Goal: Task Accomplishment & Management: Use online tool/utility

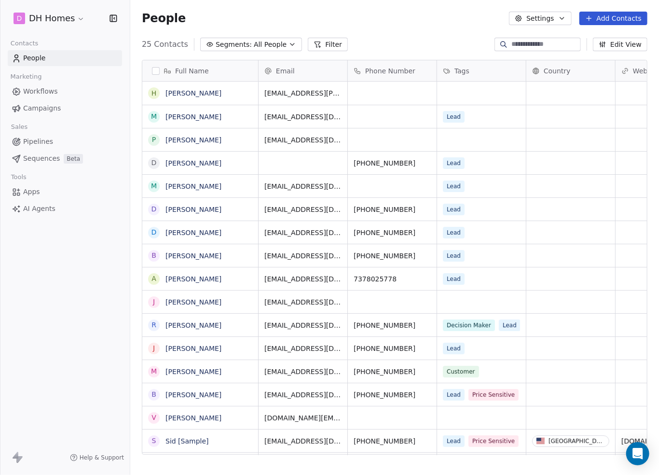
scroll to position [410, 521]
click at [51, 159] on span "Sequences" at bounding box center [41, 158] width 37 height 10
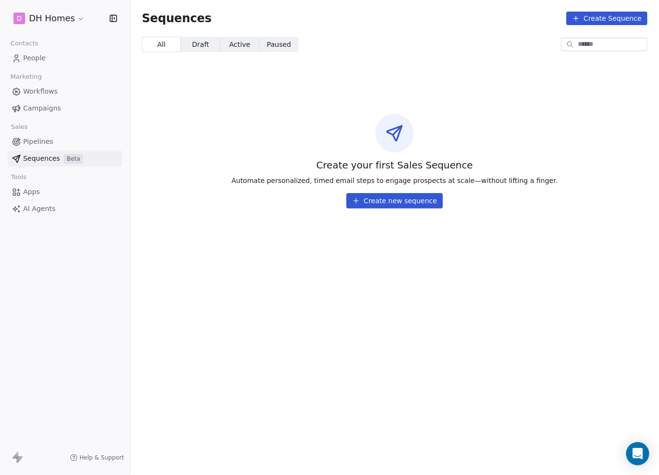
click at [39, 102] on link "Campaigns" at bounding box center [65, 108] width 114 height 16
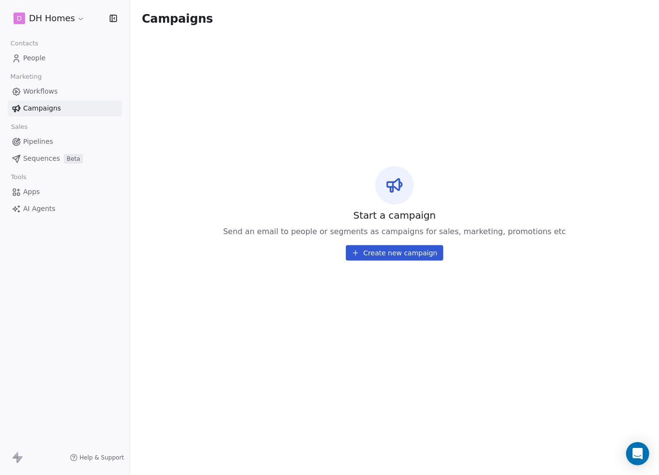
click at [423, 254] on button "Create new campaign" at bounding box center [394, 252] width 97 height 15
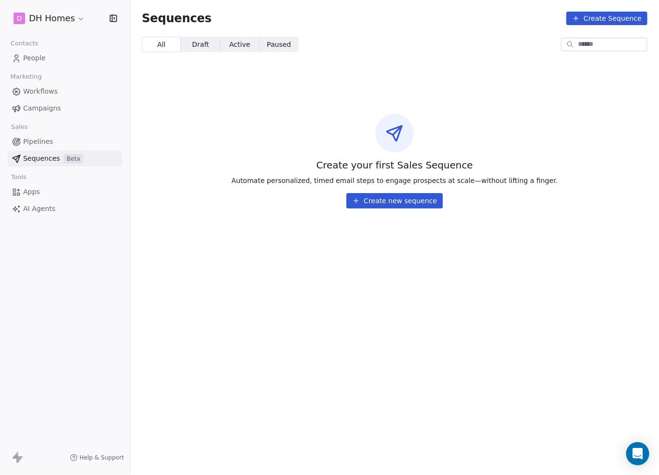
click at [49, 88] on span "Workflows" at bounding box center [40, 91] width 35 height 10
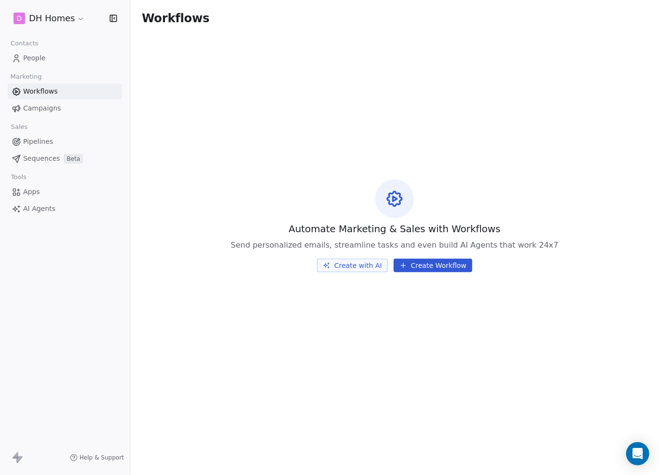
click at [441, 261] on button "Create Workflow" at bounding box center [433, 266] width 79 height 14
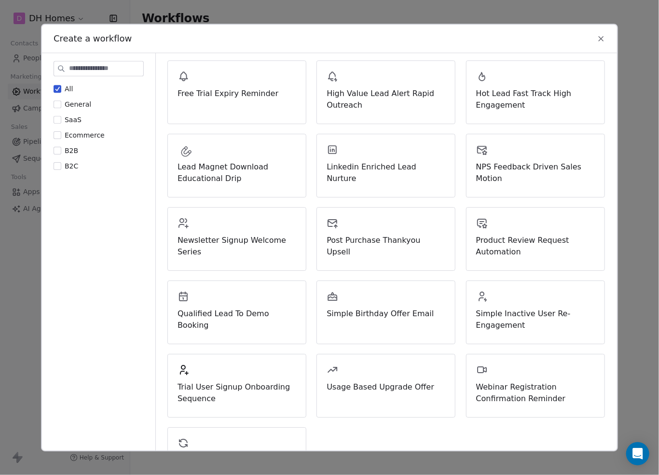
scroll to position [233, 0]
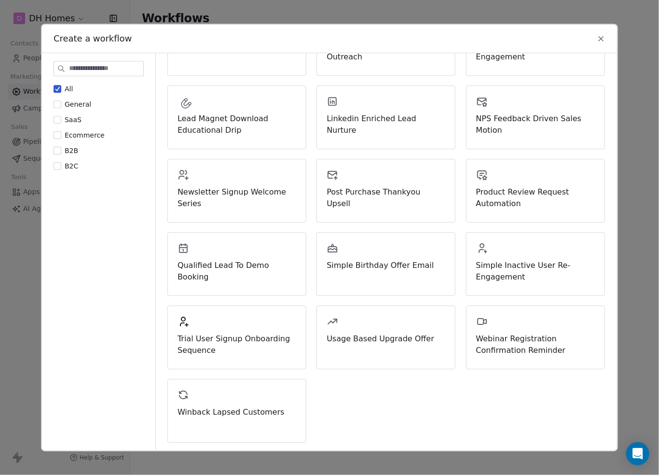
click at [79, 160] on div "All General SaaS Ecommerce B2B B2C" at bounding box center [99, 127] width 90 height 87
drag, startPoint x: 73, startPoint y: 160, endPoint x: 68, endPoint y: 164, distance: 6.6
click at [71, 161] on div "All General SaaS Ecommerce B2B B2C" at bounding box center [99, 127] width 90 height 87
click at [66, 164] on span "B2C" at bounding box center [72, 166] width 14 height 8
click at [61, 164] on button "B2C" at bounding box center [58, 166] width 8 height 10
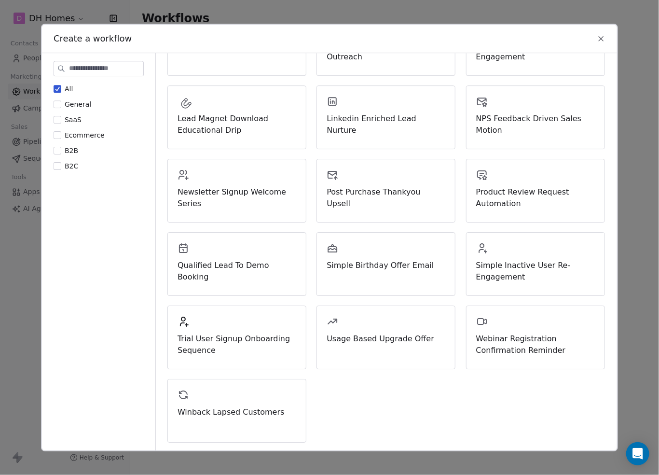
scroll to position [0, 0]
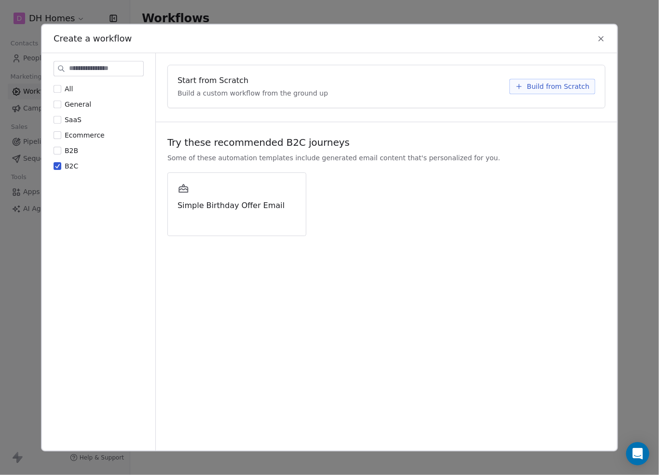
click at [605, 38] on icon at bounding box center [601, 38] width 9 height 9
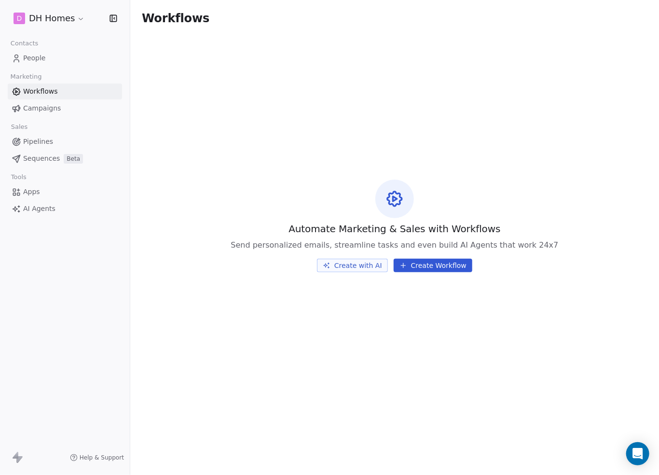
click at [77, 15] on html "D DH Homes Contacts People Marketing Workflows Campaigns Sales Pipelines Sequen…" at bounding box center [329, 237] width 659 height 475
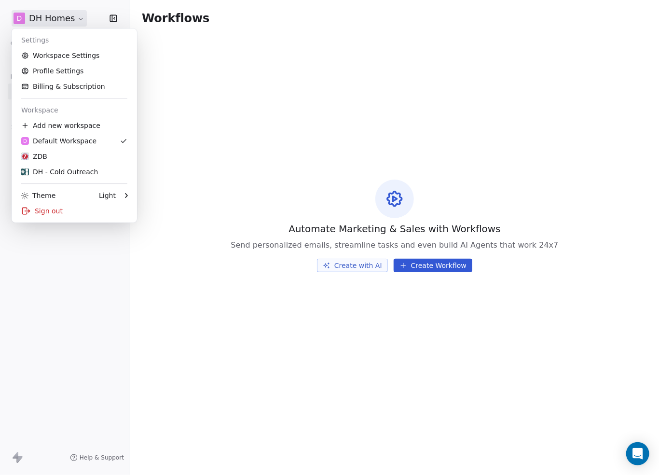
click at [106, 329] on html "D DH Homes Contacts People Marketing Workflows Campaigns Sales Pipelines Sequen…" at bounding box center [329, 237] width 659 height 475
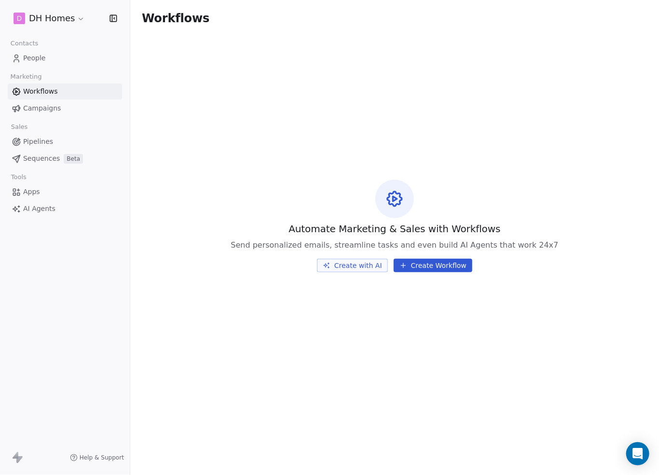
click at [78, 91] on link "Workflows" at bounding box center [65, 91] width 114 height 16
click at [77, 91] on link "Workflows" at bounding box center [65, 91] width 114 height 16
click at [66, 104] on link "Campaigns" at bounding box center [65, 108] width 114 height 16
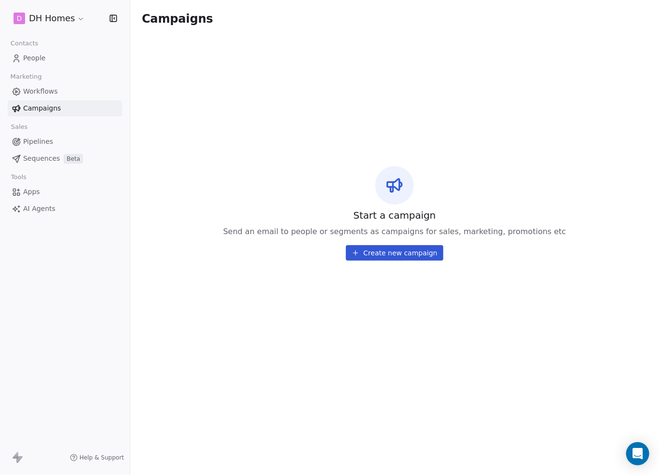
click at [49, 60] on link "People" at bounding box center [65, 58] width 114 height 16
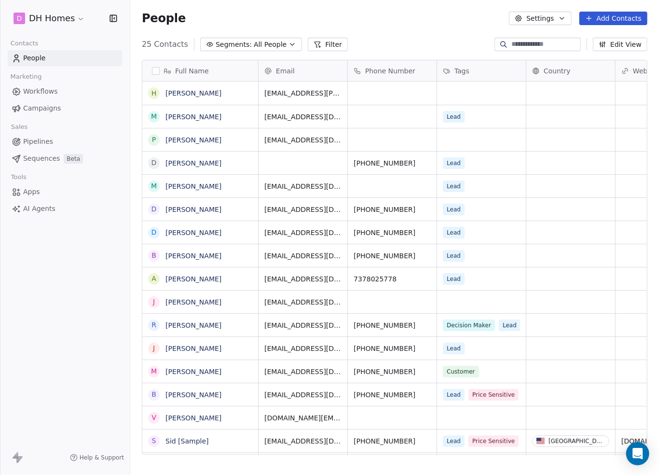
scroll to position [410, 521]
click at [58, 114] on link "Campaigns" at bounding box center [65, 108] width 114 height 16
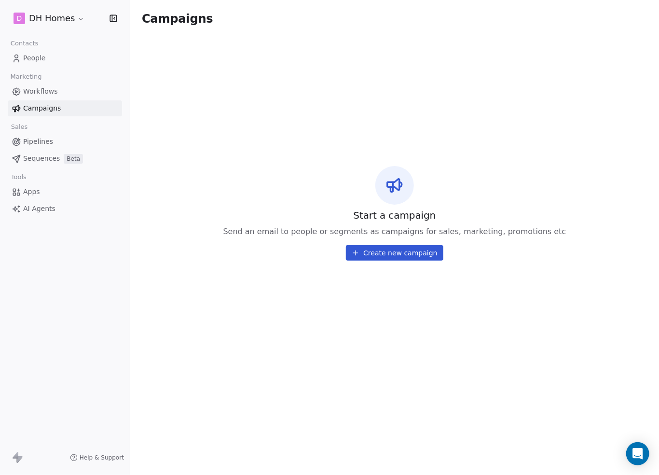
click at [77, 15] on html "D DH Homes Contacts People Marketing Workflows Campaigns Sales Pipelines Sequen…" at bounding box center [329, 237] width 659 height 475
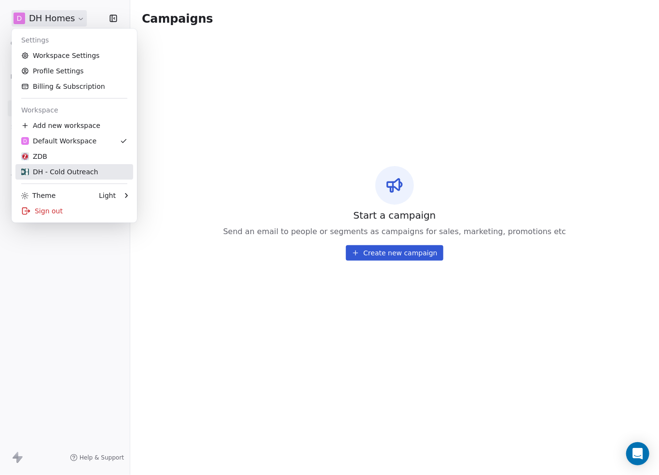
click at [89, 169] on div "DH - Cold Outreach" at bounding box center [59, 172] width 77 height 10
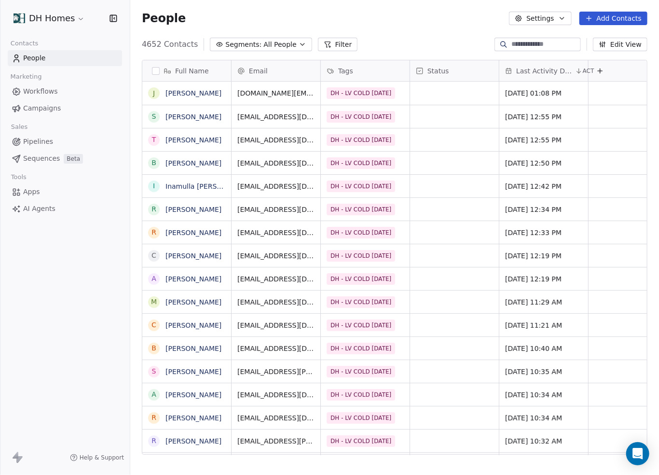
scroll to position [410, 521]
click at [41, 158] on span "Sequences" at bounding box center [41, 158] width 37 height 10
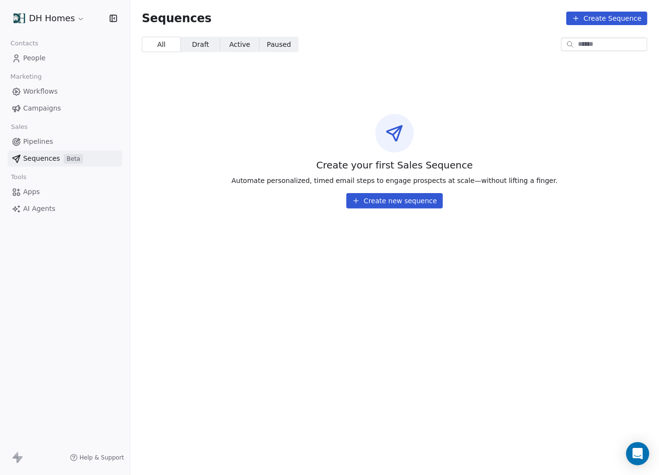
click at [407, 201] on button "Create new sequence" at bounding box center [394, 200] width 96 height 15
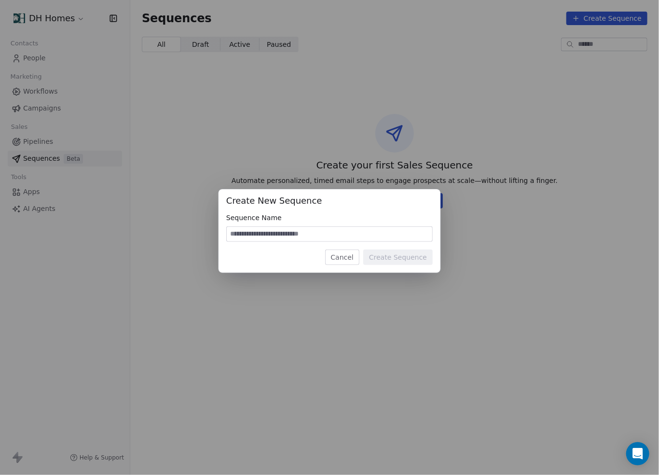
click at [321, 231] on input at bounding box center [329, 234] width 205 height 14
type input "**********"
click at [406, 259] on button "Create Sequence" at bounding box center [397, 256] width 69 height 15
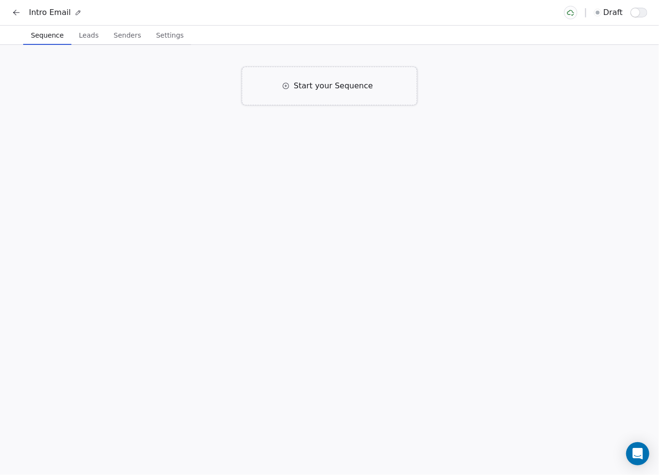
click at [347, 96] on div "Start your Sequence" at bounding box center [329, 86] width 175 height 39
click at [239, 152] on span "Click to Setup" at bounding box center [225, 156] width 47 height 8
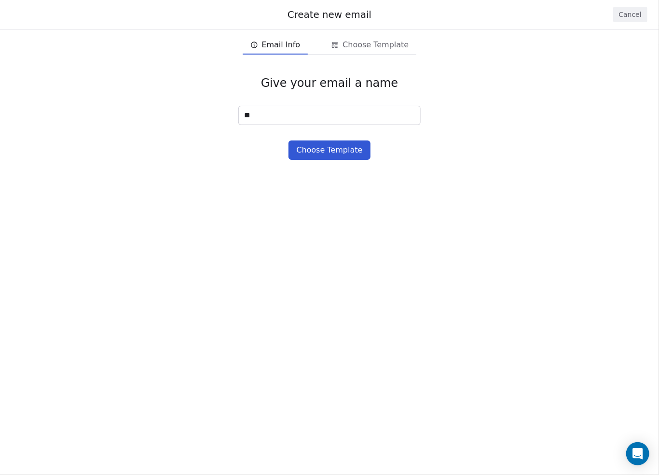
type input "*"
type input "**********"
click at [335, 148] on button "Choose Template" at bounding box center [329, 149] width 82 height 19
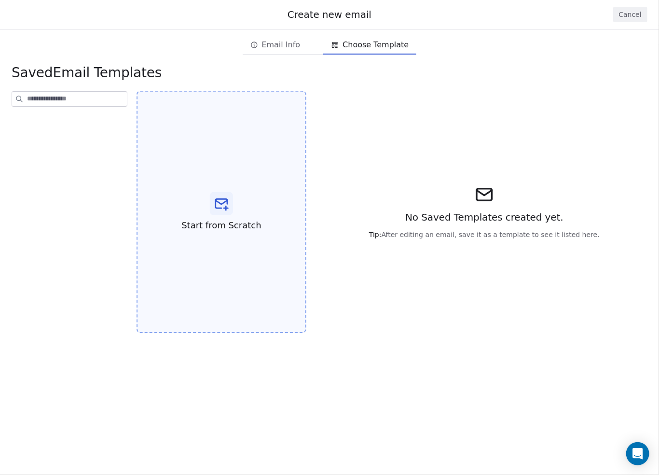
click at [226, 204] on icon at bounding box center [222, 203] width 12 height 9
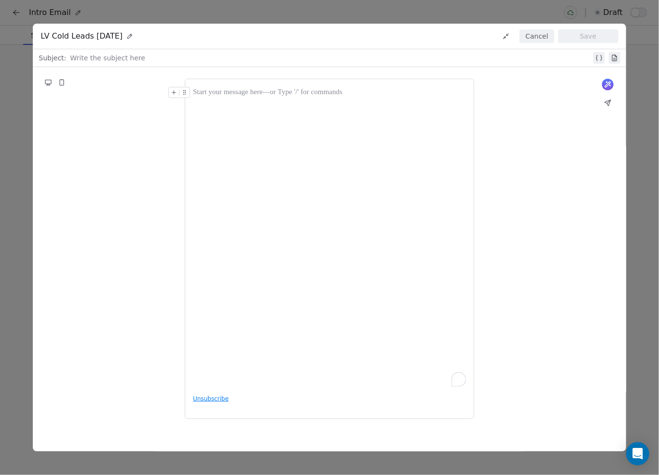
click at [533, 46] on div "LV Cold Leads [DATE] Cancel Save" at bounding box center [329, 37] width 593 height 26
click at [534, 34] on button "Cancel" at bounding box center [536, 36] width 34 height 14
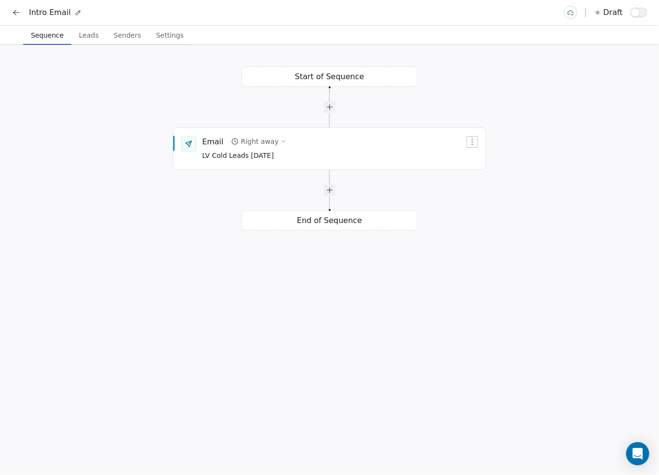
click at [16, 9] on icon at bounding box center [17, 13] width 10 height 10
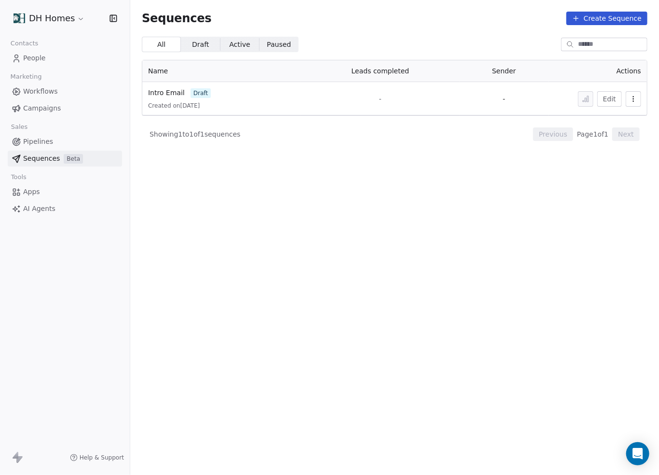
click at [45, 108] on span "Campaigns" at bounding box center [42, 108] width 38 height 10
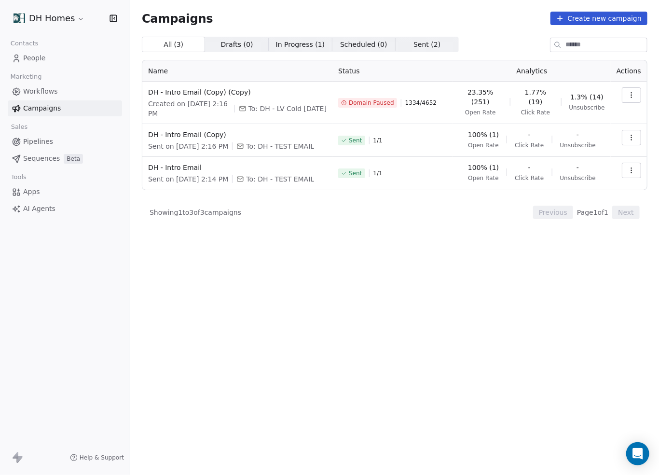
click at [191, 99] on span "Created on [DATE] 2:16 PM" at bounding box center [189, 108] width 82 height 19
click at [189, 94] on span "DH - Intro Email (Copy) (Copy)" at bounding box center [237, 92] width 178 height 10
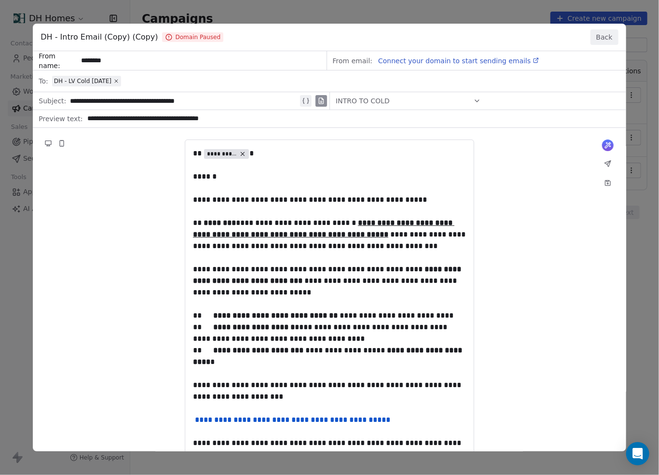
click at [197, 159] on div "**********" at bounding box center [329, 306] width 593 height 511
drag, startPoint x: 193, startPoint y: 152, endPoint x: 246, endPoint y: 190, distance: 65.3
click at [246, 190] on div "**********" at bounding box center [329, 306] width 593 height 511
click at [206, 174] on div "**********" at bounding box center [329, 306] width 593 height 511
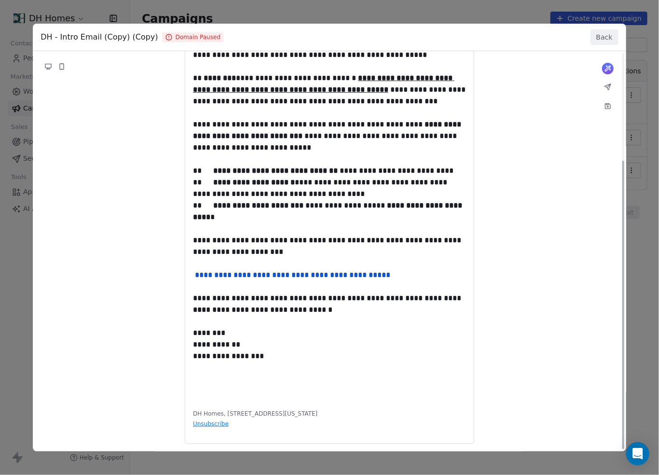
scroll to position [149, 0]
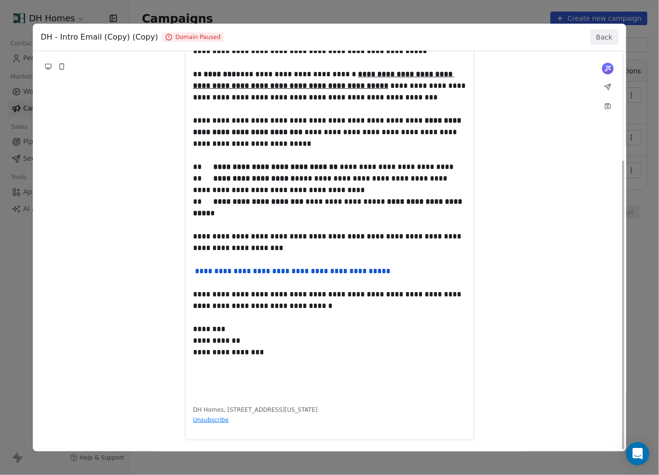
drag, startPoint x: 309, startPoint y: 365, endPoint x: 247, endPoint y: 356, distance: 62.8
click at [303, 363] on div "**********" at bounding box center [329, 158] width 593 height 511
drag, startPoint x: 247, startPoint y: 356, endPoint x: 229, endPoint y: 356, distance: 18.3
click at [229, 356] on div "**********" at bounding box center [329, 158] width 593 height 511
click at [279, 347] on div "**********" at bounding box center [329, 158] width 593 height 511
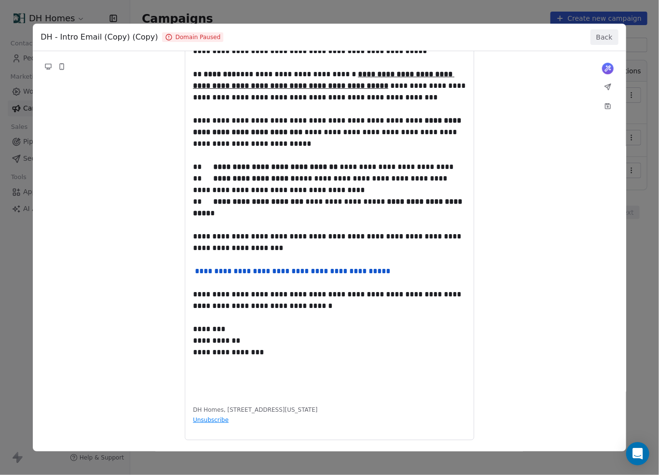
drag, startPoint x: 274, startPoint y: 353, endPoint x: 164, endPoint y: 213, distance: 177.9
click at [164, 213] on div "**********" at bounding box center [329, 158] width 593 height 511
click at [606, 38] on button "Back" at bounding box center [604, 36] width 28 height 15
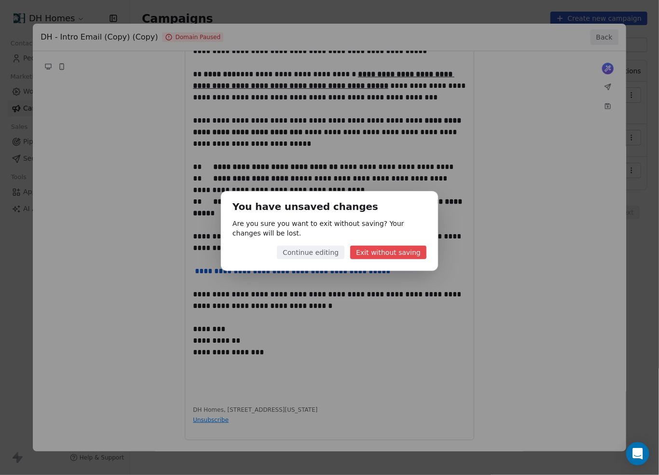
click at [330, 256] on button "Continue editing" at bounding box center [311, 253] width 68 height 14
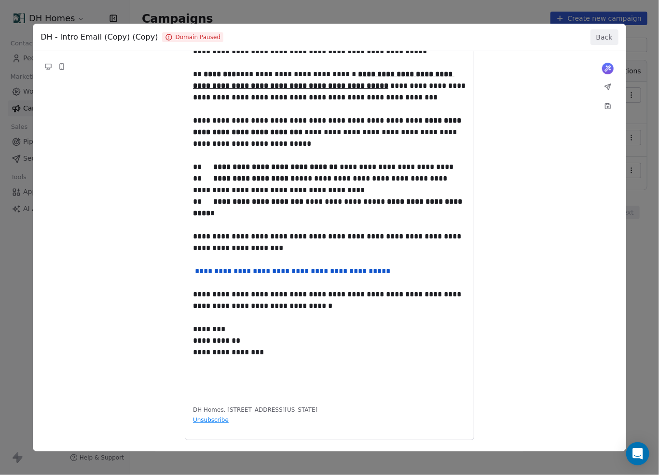
click at [321, 363] on div "**********" at bounding box center [329, 158] width 593 height 511
drag, startPoint x: 283, startPoint y: 348, endPoint x: 201, endPoint y: 246, distance: 131.2
click at [201, 246] on div "**********" at bounding box center [329, 158] width 593 height 511
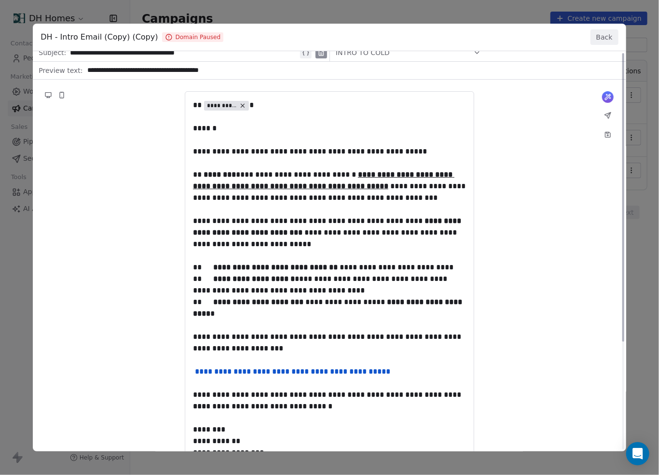
scroll to position [0, 0]
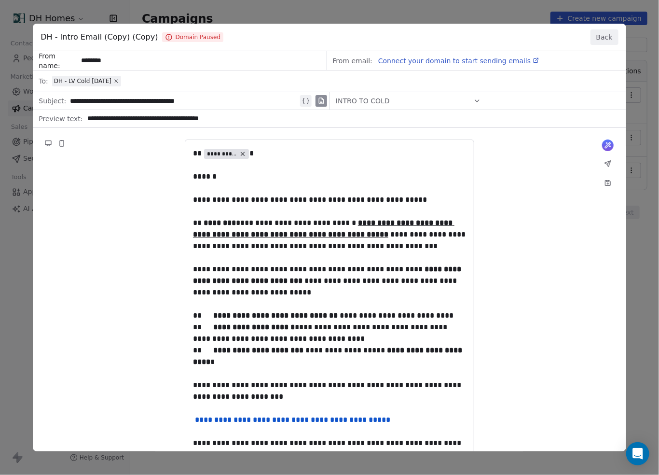
click at [608, 163] on div "**********" at bounding box center [329, 306] width 593 height 511
click at [204, 180] on div "**********" at bounding box center [329, 306] width 593 height 511
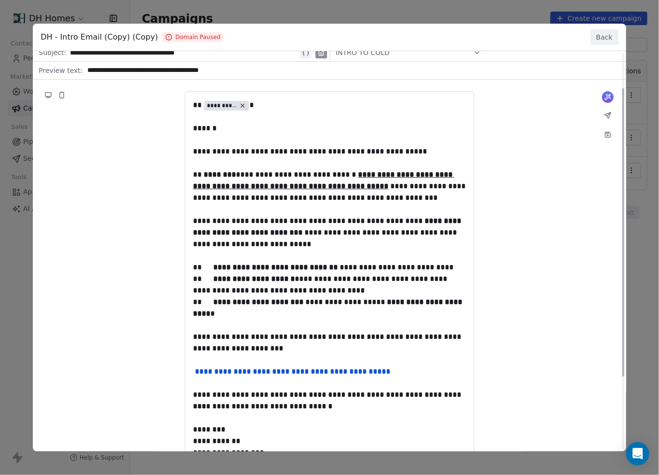
click at [602, 33] on button "Back" at bounding box center [604, 36] width 28 height 15
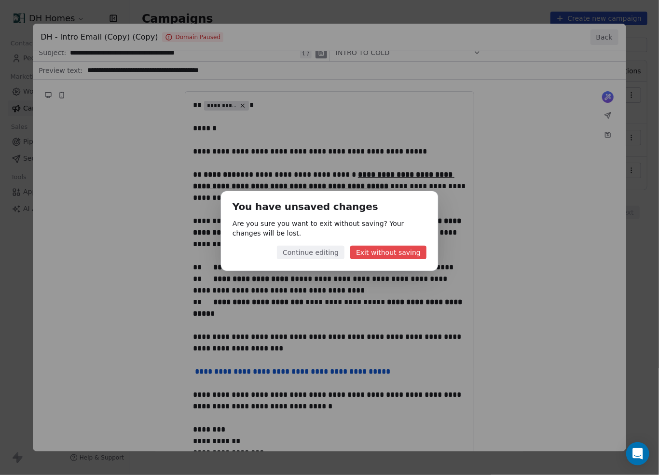
click at [380, 255] on button "Exit without saving" at bounding box center [388, 253] width 76 height 14
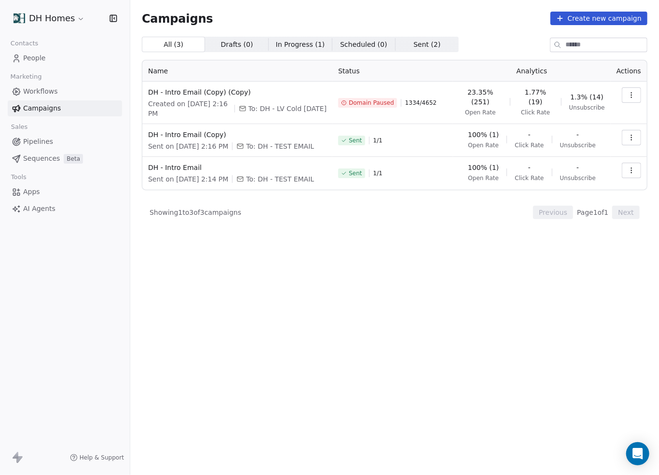
click at [413, 43] on span "Sent ( 2 )" at bounding box center [426, 45] width 27 height 10
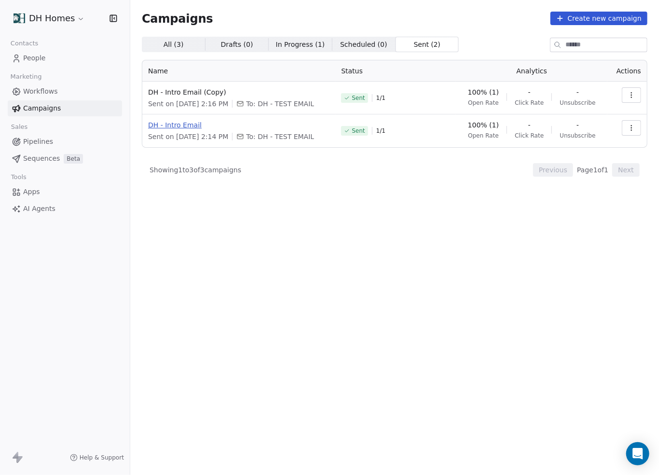
click at [191, 126] on span "DH - Intro Email" at bounding box center [238, 125] width 181 height 10
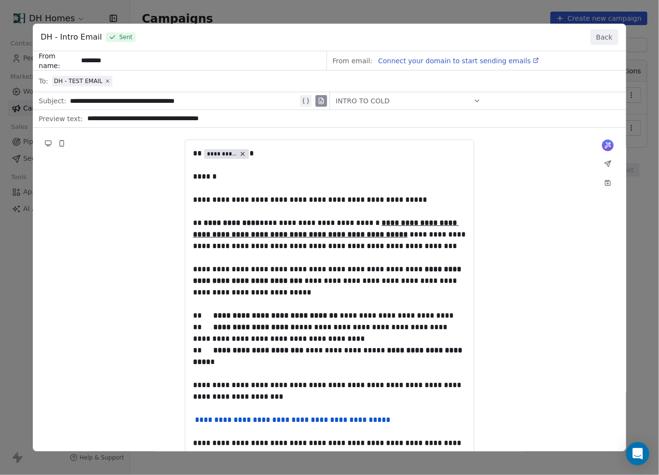
click at [610, 40] on button "Back" at bounding box center [604, 36] width 28 height 15
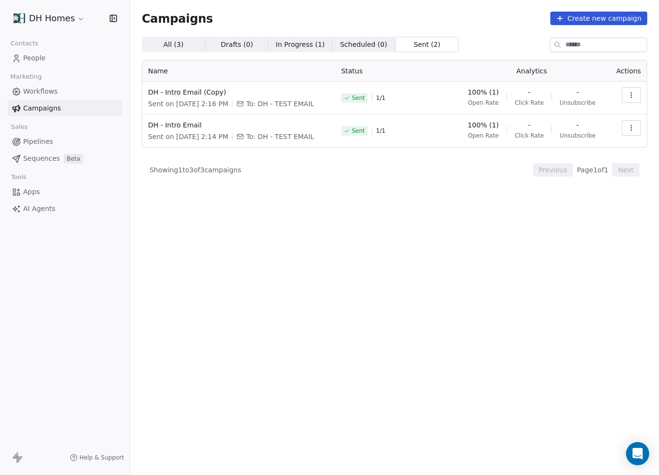
click at [301, 44] on span "In Progress ( 1 )" at bounding box center [300, 45] width 49 height 10
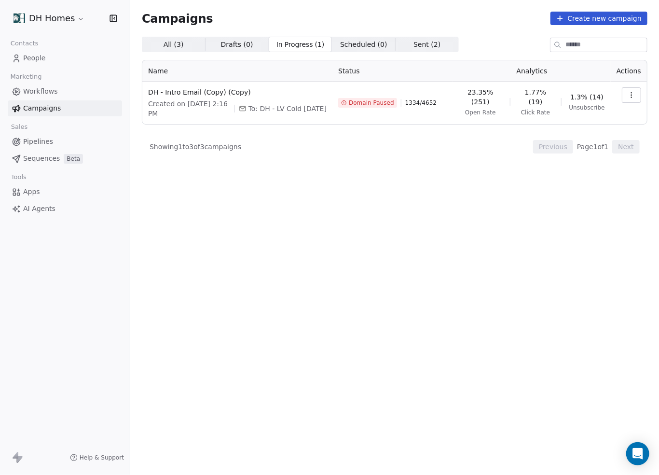
click at [628, 96] on icon "button" at bounding box center [632, 95] width 8 height 8
click at [573, 150] on span "Duplicate" at bounding box center [573, 148] width 37 height 12
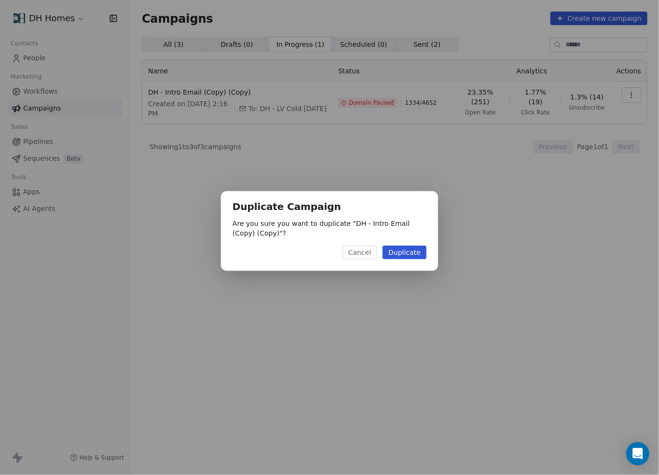
click at [407, 257] on button "Duplicate" at bounding box center [405, 253] width 44 height 14
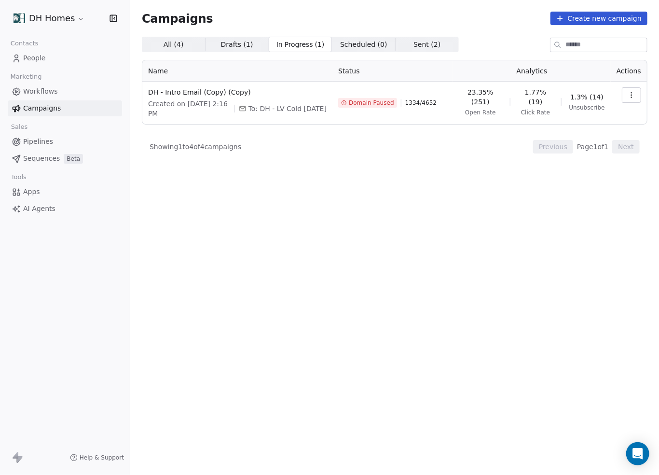
click at [178, 42] on span "All ( 4 )" at bounding box center [174, 45] width 20 height 10
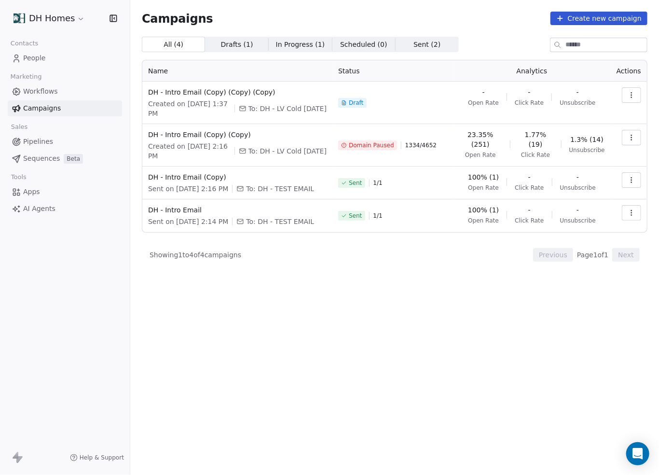
click at [628, 98] on icon "button" at bounding box center [632, 95] width 8 height 8
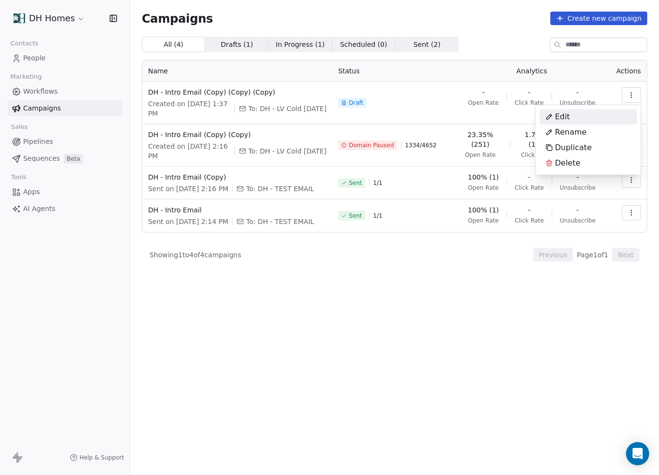
click at [585, 119] on div "Edit" at bounding box center [588, 116] width 97 height 15
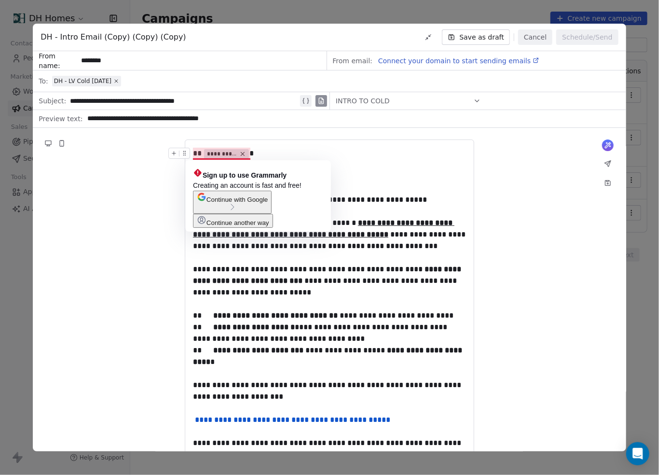
click at [283, 147] on div "**********" at bounding box center [329, 363] width 289 height 449
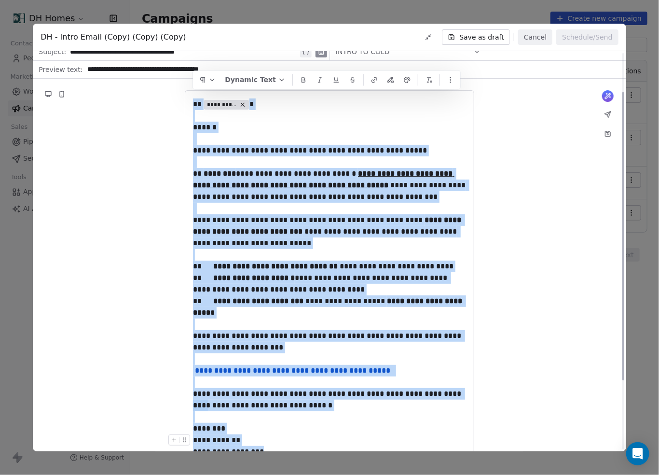
scroll to position [96, 0]
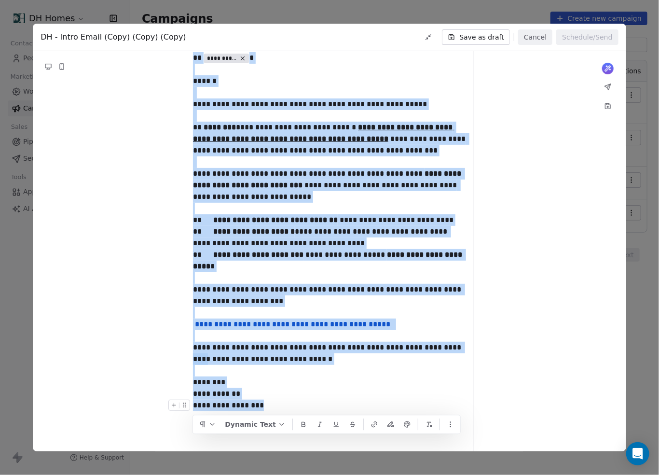
drag, startPoint x: 195, startPoint y: 153, endPoint x: 418, endPoint y: 402, distance: 334.4
click at [418, 402] on div "**********" at bounding box center [329, 250] width 273 height 397
copy div "**********"
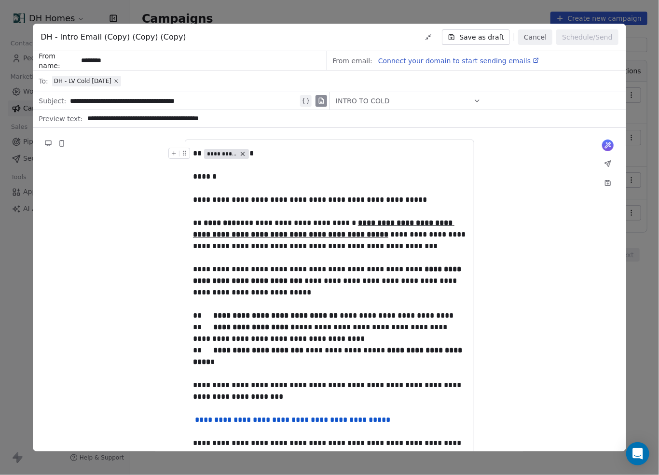
click at [297, 41] on div "DH - Intro Email (Copy) (Copy) (Copy) Save as draft Cancel Schedule/Send" at bounding box center [329, 37] width 593 height 27
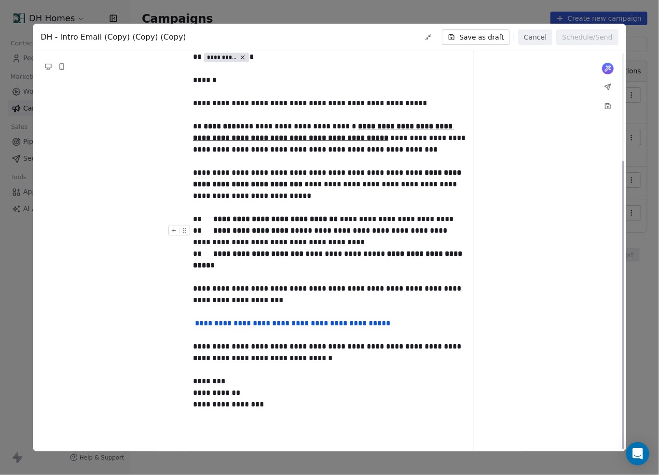
scroll to position [149, 0]
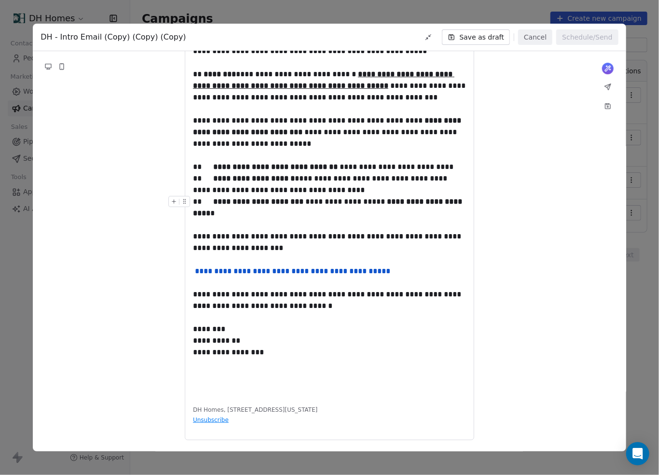
copy div "**********"
click at [500, 37] on button "Save as draft" at bounding box center [476, 36] width 68 height 15
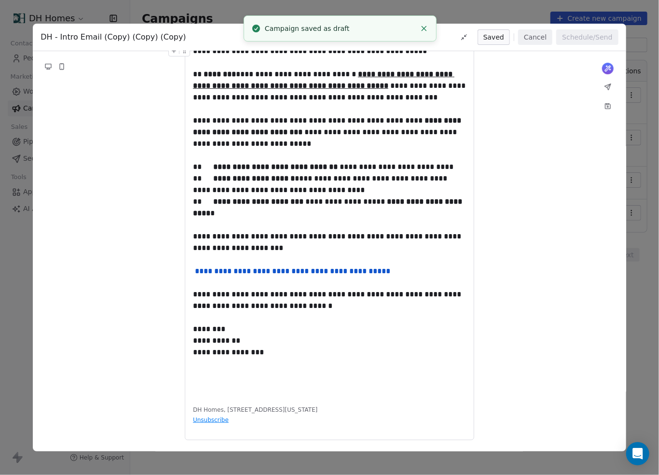
click at [465, 12] on div "**********" at bounding box center [329, 237] width 659 height 475
click at [538, 37] on button "Cancel" at bounding box center [535, 36] width 34 height 15
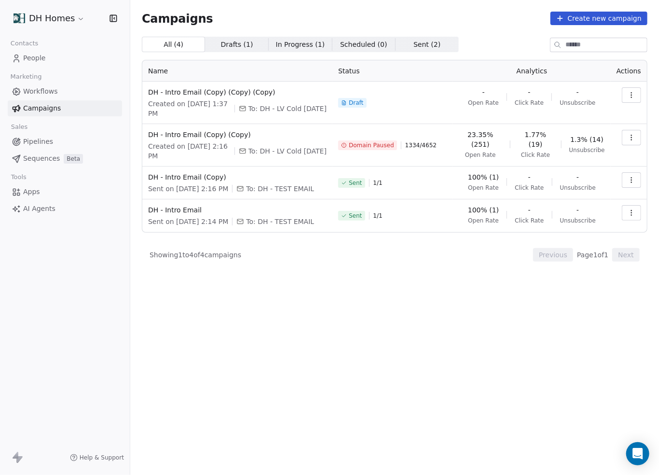
click at [41, 158] on span "Sequences" at bounding box center [41, 158] width 37 height 10
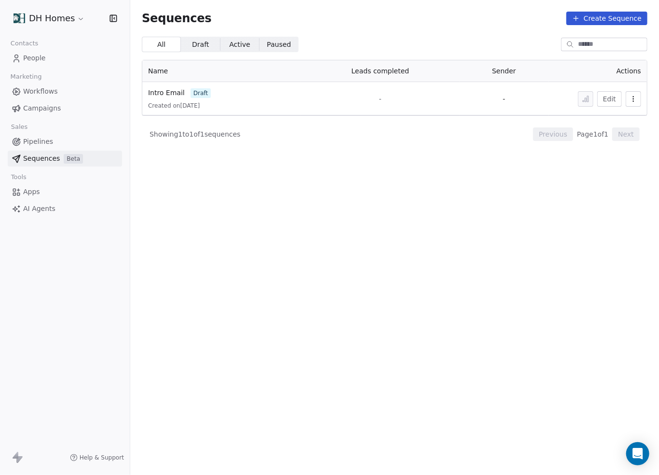
click at [182, 101] on div "Intro Email draft Created on [DATE]" at bounding box center [221, 99] width 147 height 22
click at [618, 99] on button "Edit" at bounding box center [609, 98] width 25 height 15
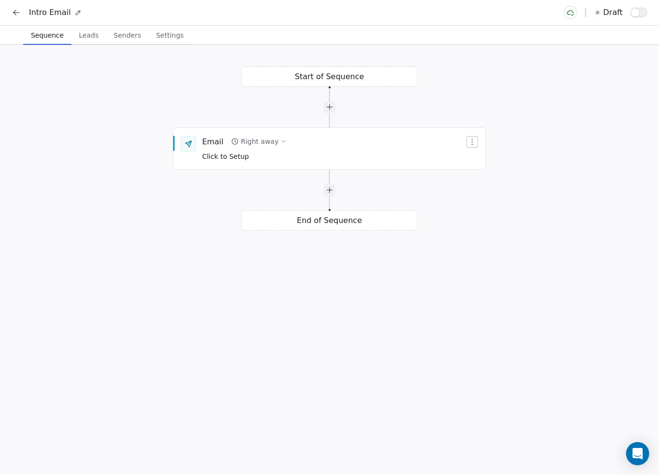
click at [86, 36] on span "Leads" at bounding box center [88, 35] width 27 height 14
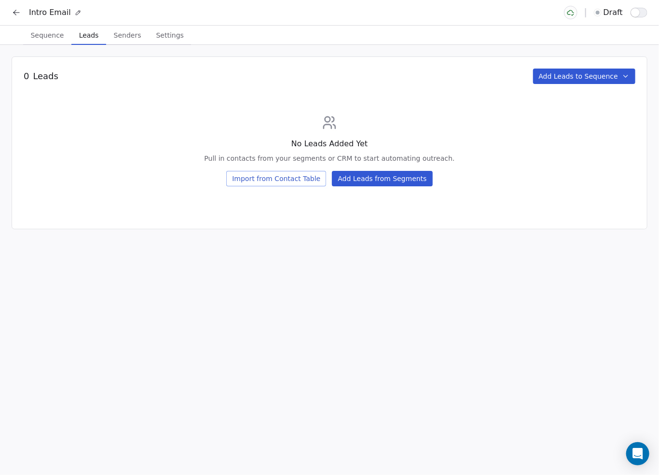
click at [378, 181] on button "Add Leads from Segments" at bounding box center [382, 178] width 100 height 15
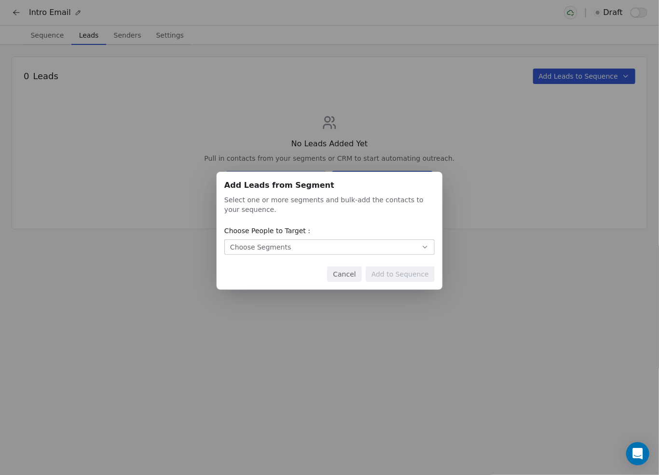
click at [376, 248] on button "Choose Segments" at bounding box center [329, 246] width 210 height 15
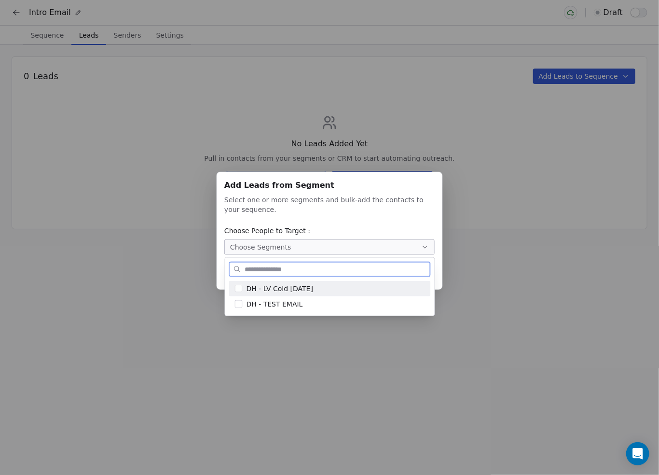
click at [305, 291] on span "DH - LV Cold [DATE]" at bounding box center [279, 288] width 67 height 10
click at [250, 289] on span "DH - LV Cold [DATE]" at bounding box center [279, 288] width 67 height 10
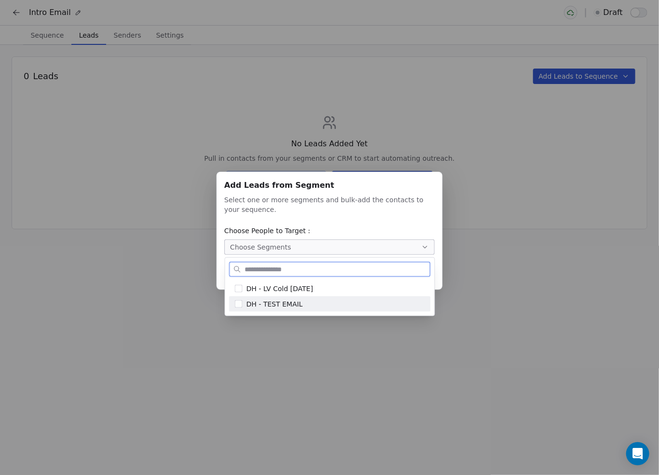
click at [258, 308] on span "DH - TEST EMAIL" at bounding box center [274, 304] width 56 height 10
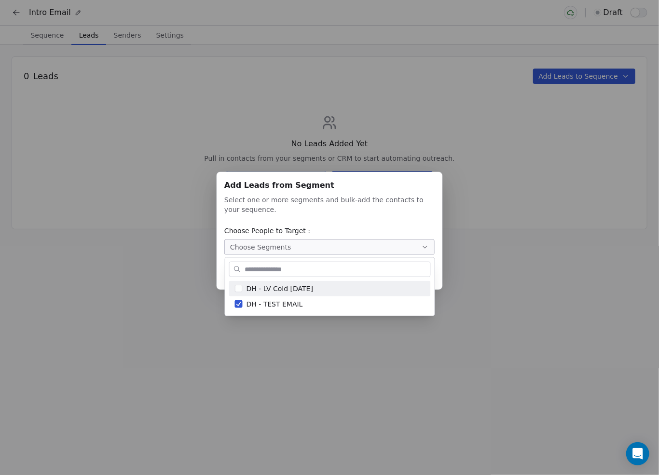
click at [510, 247] on div "Add Leads from Segment Add Leads from Segment Select one or more segments and b…" at bounding box center [329, 237] width 659 height 162
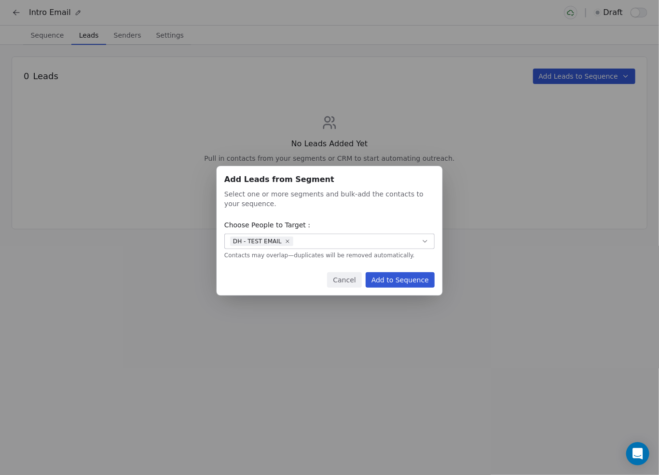
click at [400, 281] on button "Add to Sequence" at bounding box center [400, 279] width 69 height 15
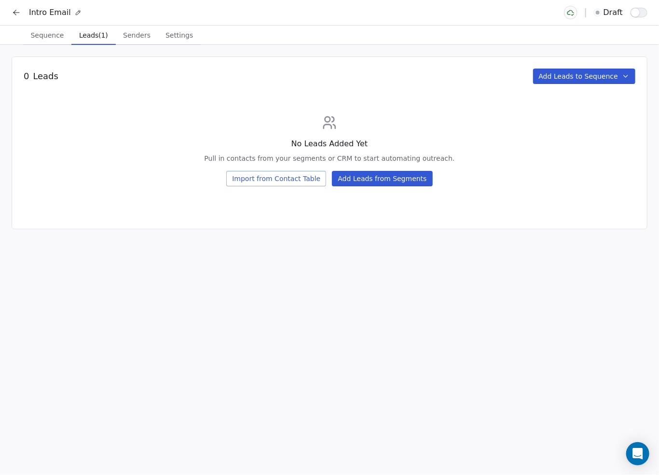
click at [403, 176] on button "Add Leads from Segments" at bounding box center [382, 178] width 100 height 15
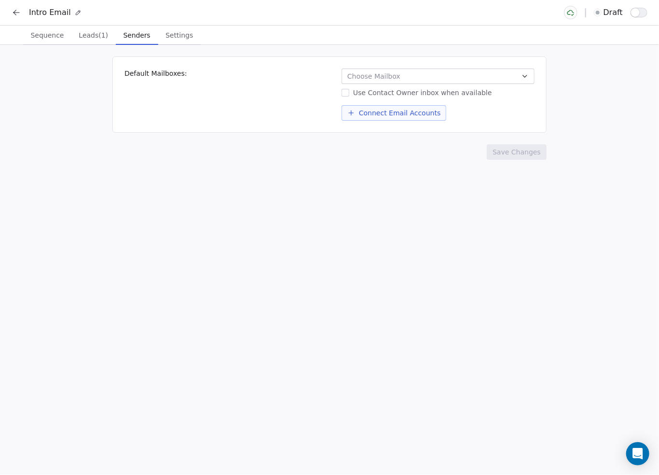
click at [125, 28] on button "Senders Senders" at bounding box center [137, 35] width 42 height 19
click at [383, 75] on span "Choose Mailbox" at bounding box center [373, 76] width 53 height 10
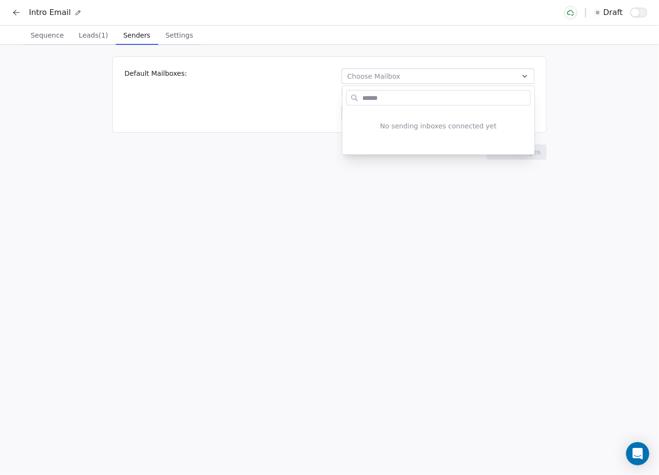
click at [399, 96] on input "text" at bounding box center [445, 98] width 170 height 14
type input "*"
click at [173, 37] on html "Intro Email draft Sequence Sequence Leads (1) Leads (1) Senders Senders Setting…" at bounding box center [329, 237] width 659 height 475
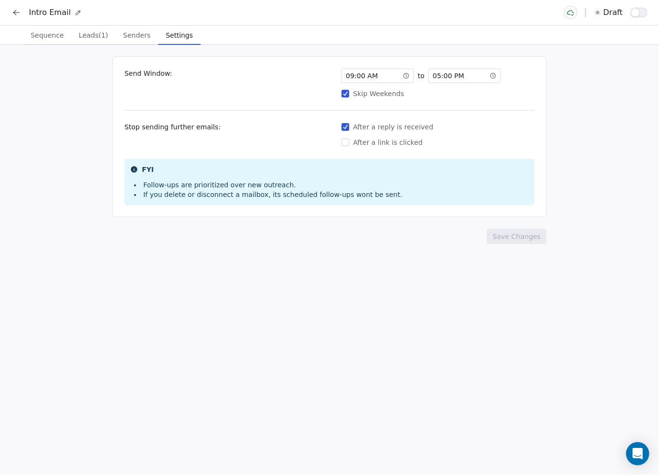
click at [174, 36] on span "Settings" at bounding box center [179, 35] width 35 height 14
click at [349, 143] on button "After a link is clicked" at bounding box center [346, 142] width 8 height 10
click at [137, 28] on span "Senders" at bounding box center [136, 35] width 35 height 14
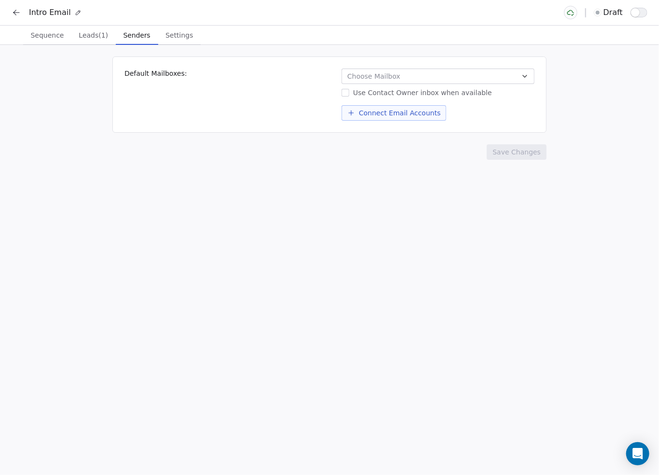
click at [405, 78] on button "Choose Mailbox" at bounding box center [438, 75] width 193 height 15
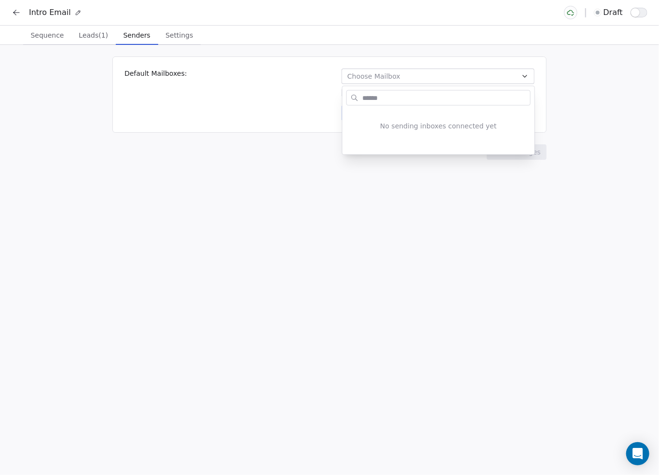
click at [411, 97] on input "text" at bounding box center [445, 98] width 170 height 14
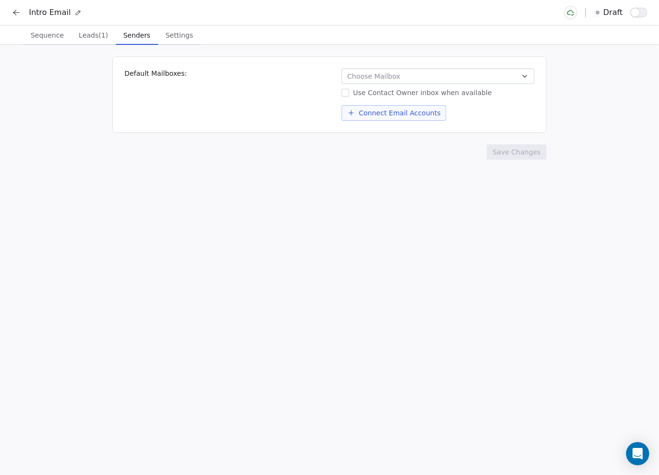
click at [416, 84] on html "Intro Email draft Sequence Sequence Leads (1) Leads (1) Senders Senders Setting…" at bounding box center [329, 237] width 659 height 475
click at [403, 111] on button "Connect Email Accounts" at bounding box center [394, 112] width 105 height 15
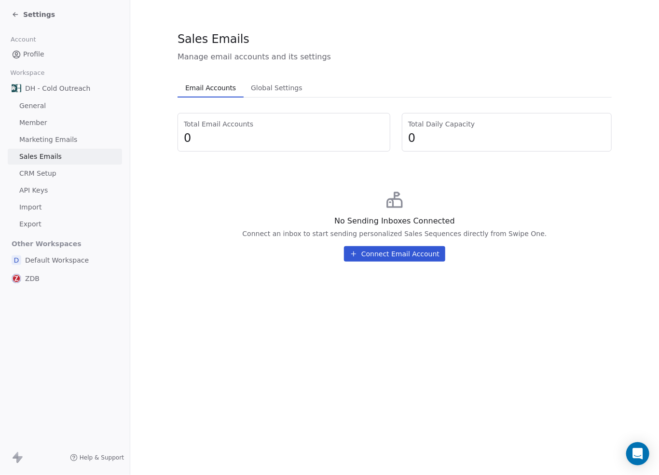
click at [379, 252] on button "Connect Email Account" at bounding box center [394, 253] width 101 height 15
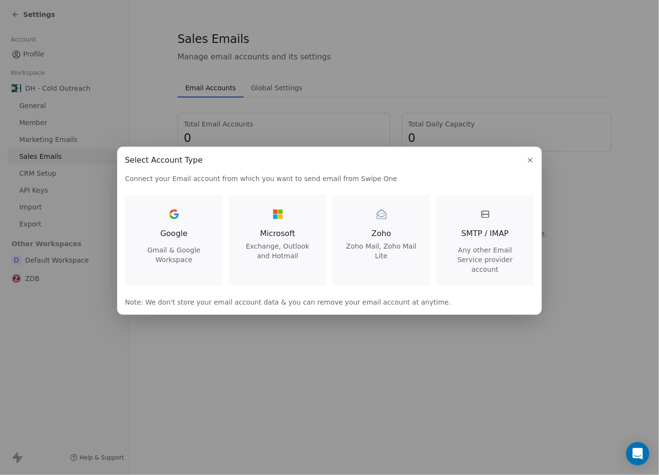
click at [175, 230] on div "Google Gmail & Google Workspace" at bounding box center [174, 235] width 75 height 58
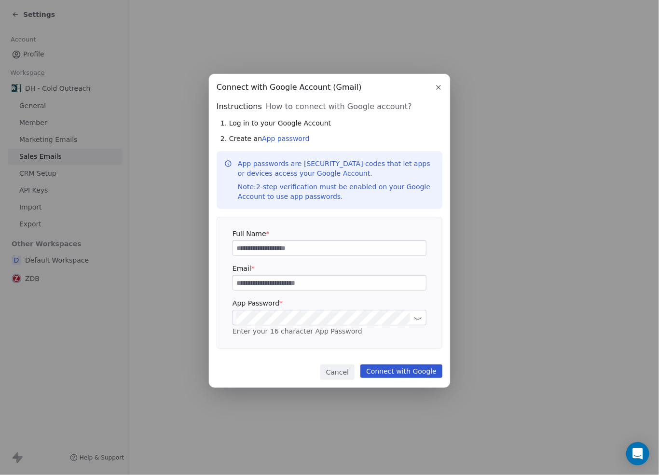
click at [294, 250] on input at bounding box center [329, 248] width 193 height 14
click at [292, 137] on link "App password" at bounding box center [285, 139] width 47 height 8
click at [461, 34] on div "Connect with Google Account (Gmail) Connect with Google Account (Gmail) Instruc…" at bounding box center [329, 237] width 659 height 475
